Goal: Entertainment & Leisure: Consume media (video, audio)

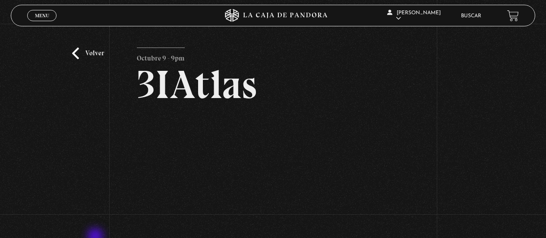
scroll to position [122, 0]
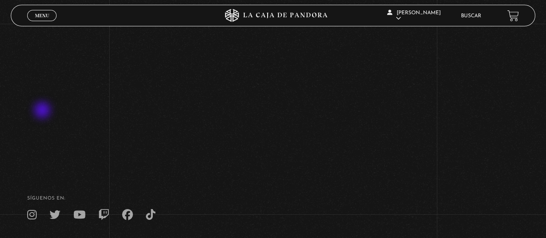
click at [43, 111] on div "Volver Octubre 9 - 9pm 3IAtlas" at bounding box center [273, 34] width 546 height 264
drag, startPoint x: 319, startPoint y: 184, endPoint x: 310, endPoint y: 181, distance: 9.1
click at [319, 183] on footer "SÍguenos en: La Caja de Pandora, Derechos Reservados 2025 Realizado por" at bounding box center [273, 232] width 546 height 132
click at [42, 18] on span "Menu" at bounding box center [42, 15] width 14 height 5
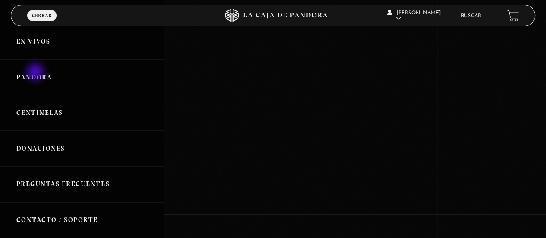
click at [36, 73] on link "Pandora" at bounding box center [82, 78] width 164 height 36
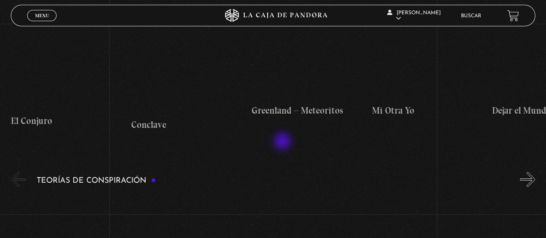
scroll to position [1640, 0]
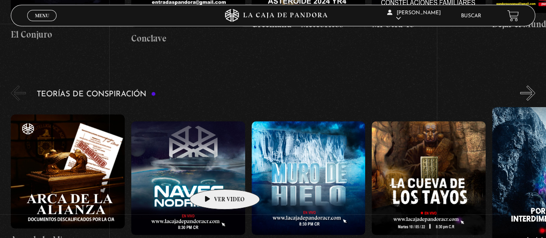
click at [211, 176] on figure at bounding box center [188, 178] width 114 height 114
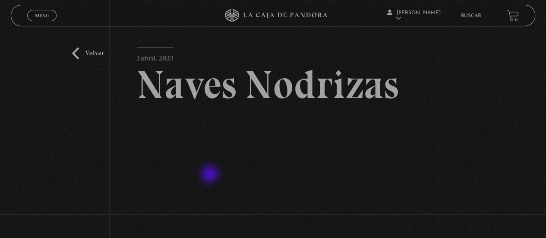
scroll to position [129, 0]
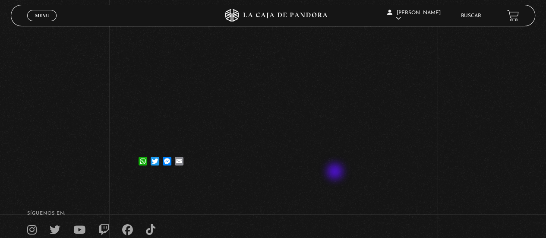
click at [336, 172] on article "[DATE] Naves Nodrizas WhatsApp Twitter Messenger Email" at bounding box center [273, 45] width 272 height 254
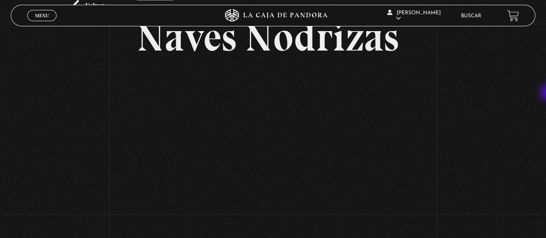
scroll to position [45, 0]
